Goal: Communication & Community: Ask a question

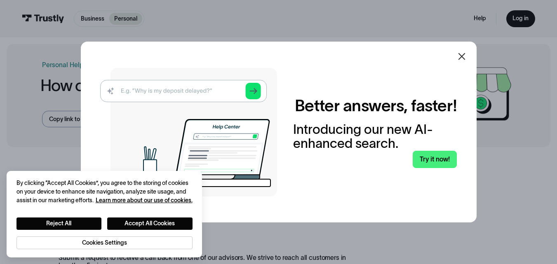
click at [221, 90] on img at bounding box center [188, 132] width 177 height 129
click at [180, 88] on img at bounding box center [188, 132] width 177 height 129
click at [130, 222] on button "Accept All Cookies" at bounding box center [149, 224] width 85 height 12
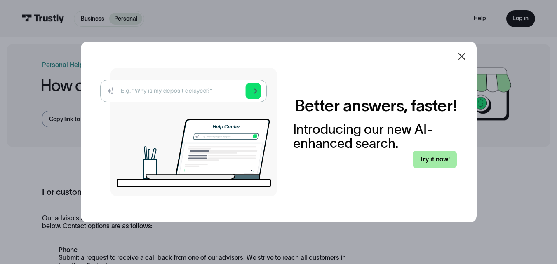
click at [447, 155] on link "Try it now!" at bounding box center [435, 159] width 44 height 17
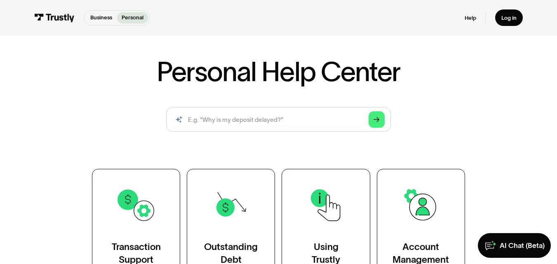
scroll to position [82, 0]
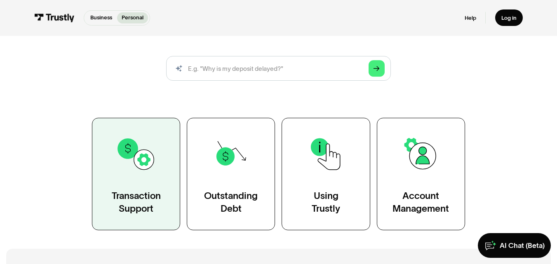
click at [129, 160] on img at bounding box center [136, 154] width 40 height 40
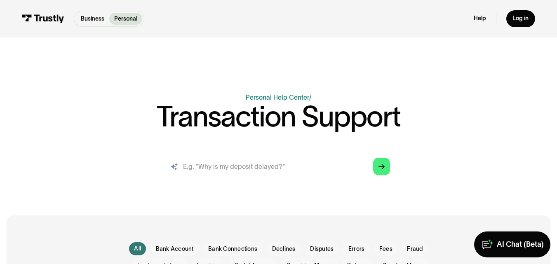
click at [219, 165] on input "search" at bounding box center [278, 167] width 236 height 26
click at [312, 167] on input "search" at bounding box center [278, 167] width 236 height 26
type input "why is my deposit delayed"
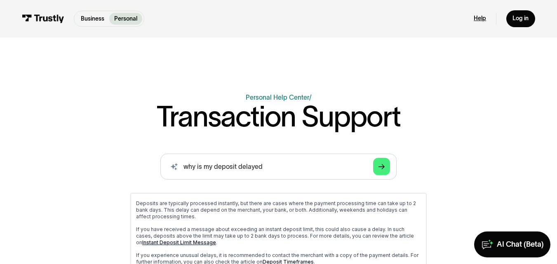
click at [476, 17] on link "Help" at bounding box center [480, 18] width 12 height 7
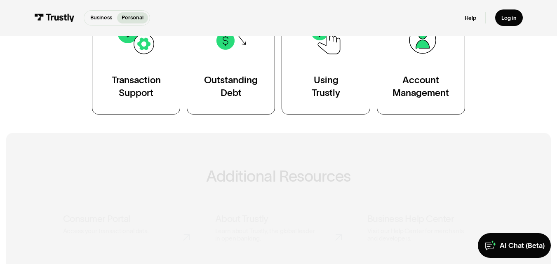
scroll to position [289, 0]
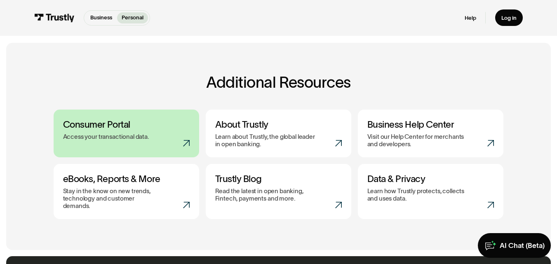
click at [102, 141] on p "Access your transactional data." at bounding box center [106, 136] width 86 height 7
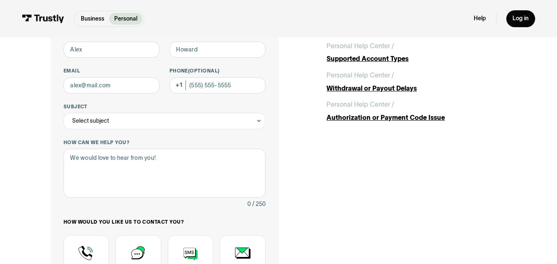
scroll to position [165, 0]
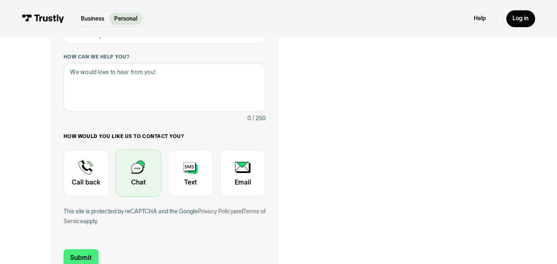
click at [141, 169] on div "Contact Trustly Support" at bounding box center [138, 173] width 46 height 47
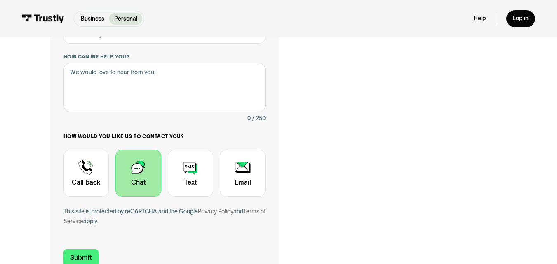
scroll to position [0, 0]
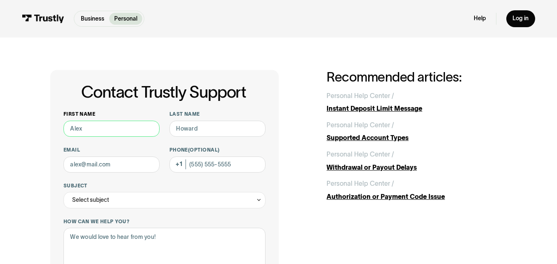
click at [127, 128] on input "First name" at bounding box center [111, 129] width 96 height 16
type input "[PERSON_NAME]"
type input "[EMAIL_ADDRESS][DOMAIN_NAME]"
type input "[PHONE_NUMBER]"
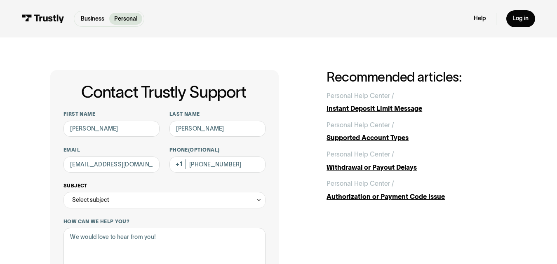
click at [112, 201] on div "Select subject" at bounding box center [164, 200] width 202 height 16
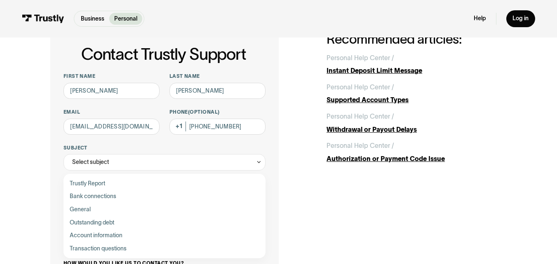
scroll to position [82, 0]
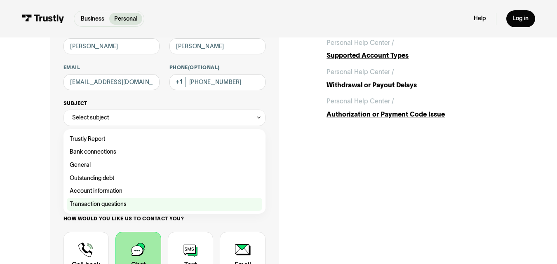
click at [87, 201] on div "Contact Trustly Support" at bounding box center [164, 204] width 195 height 13
type input "**********"
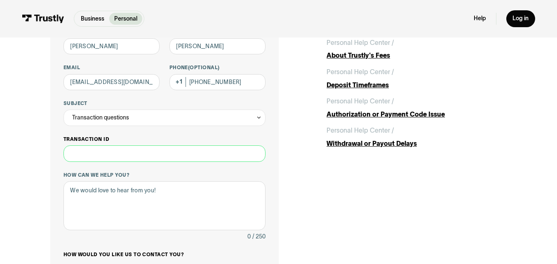
click at [128, 155] on input "Transaction ID" at bounding box center [164, 154] width 202 height 16
type input "**********"
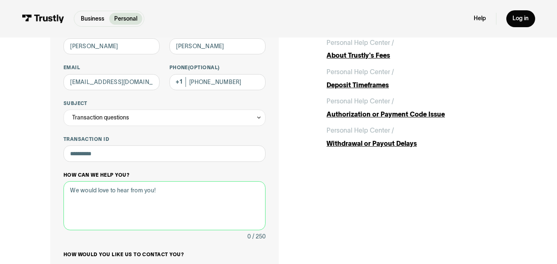
click at [133, 200] on textarea "How can we help you?" at bounding box center [164, 205] width 202 height 49
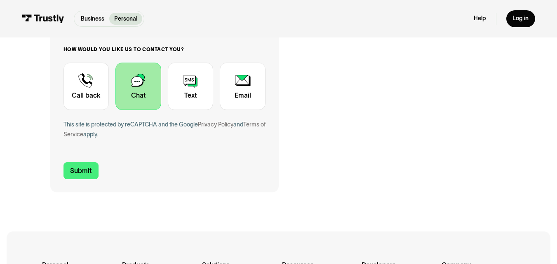
scroll to position [289, 0]
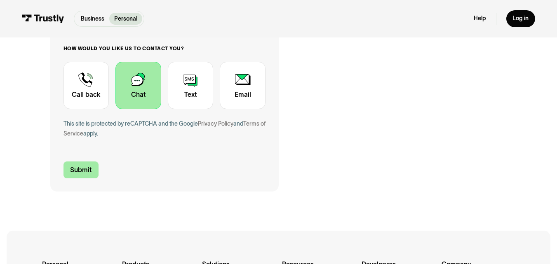
type textarea "this transaction was never credited to my hard rock casino account. Their custo…"
click at [86, 174] on input "Submit" at bounding box center [80, 170] width 35 height 17
type input "[PHONE_NUMBER]"
